Goal: Transaction & Acquisition: Purchase product/service

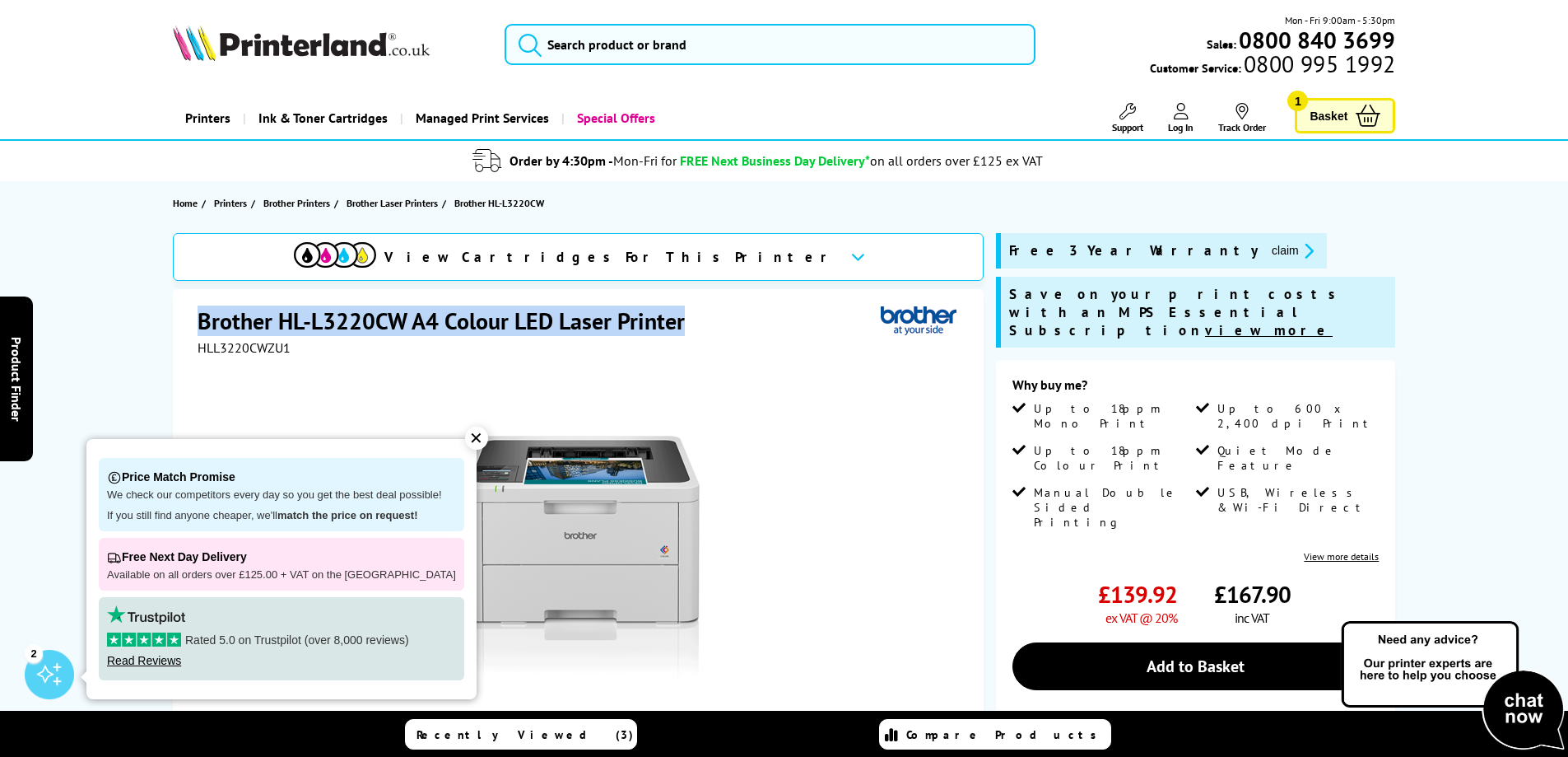
drag, startPoint x: 0, startPoint y: 0, endPoint x: 703, endPoint y: 329, distance: 776.2
click at [703, 329] on div "Brother HL-L3220CW A4 Colour LED Laser Printer HLL3220CWZU1 Watch video Add to …" at bounding box center [578, 644] width 811 height 710
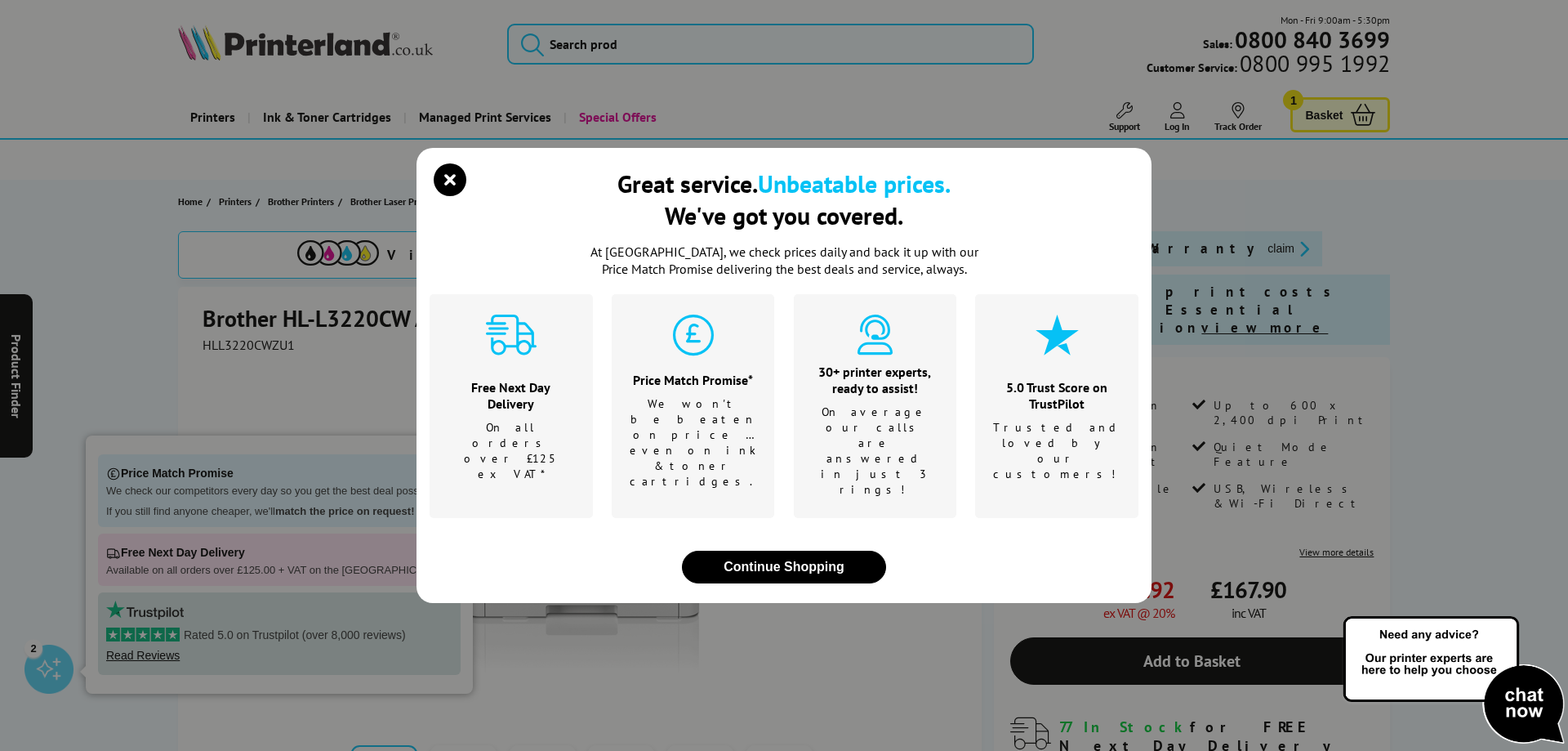
drag, startPoint x: 628, startPoint y: 317, endPoint x: 1272, endPoint y: 202, distance: 654.2
click at [1272, 202] on div "Great service. Unbeatable prices. We've got you covered. At [GEOGRAPHIC_DATA], …" at bounding box center [784, 375] width 1568 height 751
click at [448, 196] on icon "close modal" at bounding box center [450, 180] width 33 height 33
